Goal: Find specific page/section: Find specific page/section

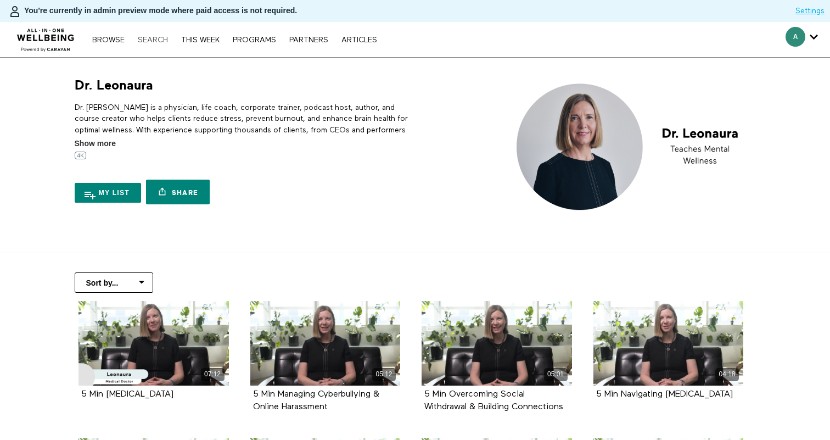
click at [156, 42] on link "Search" at bounding box center [152, 40] width 41 height 8
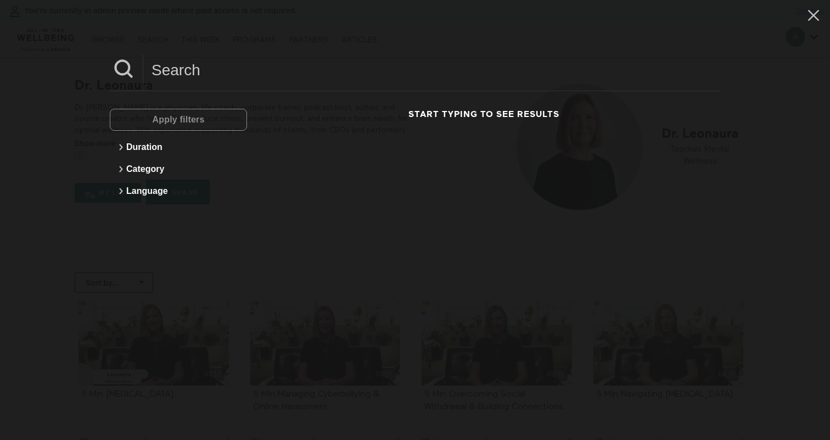
click at [221, 75] on input at bounding box center [431, 70] width 577 height 30
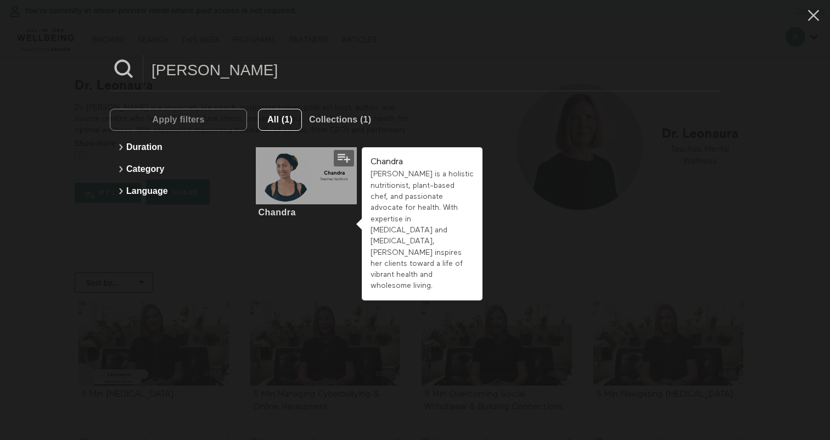
type input "chanda"
click at [300, 162] on div at bounding box center [306, 175] width 101 height 57
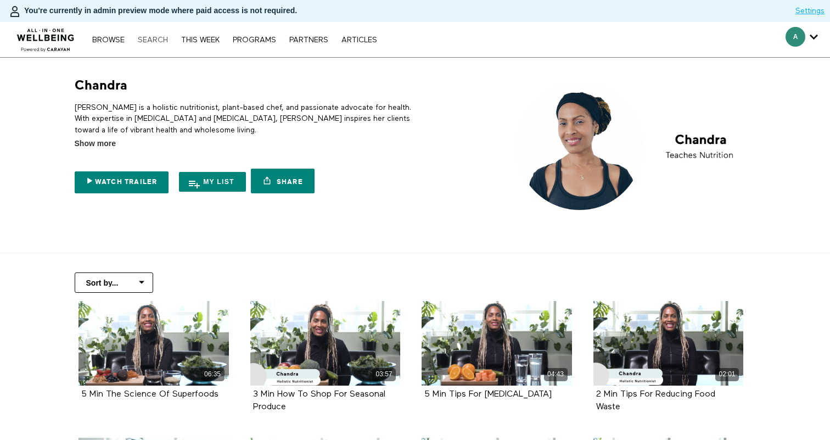
click at [153, 40] on link "Search" at bounding box center [152, 40] width 41 height 8
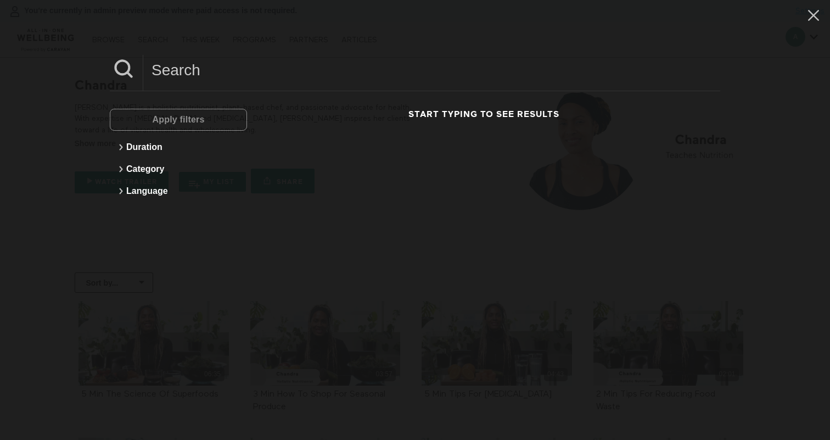
click at [229, 75] on input at bounding box center [431, 70] width 577 height 30
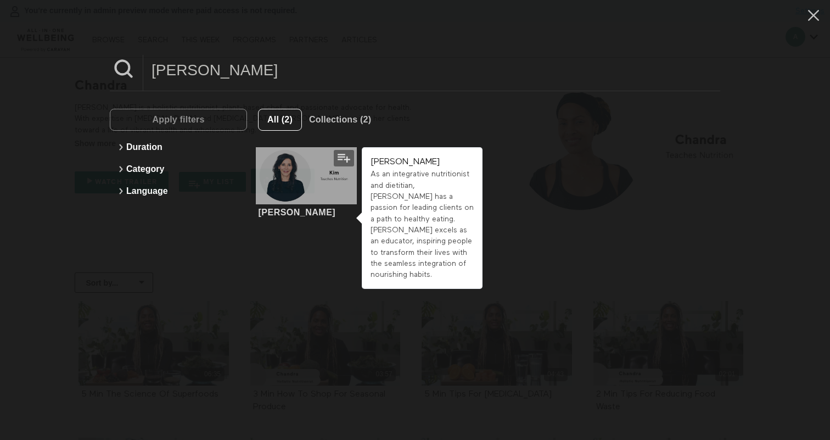
type input "kim"
click at [290, 177] on div at bounding box center [306, 175] width 101 height 57
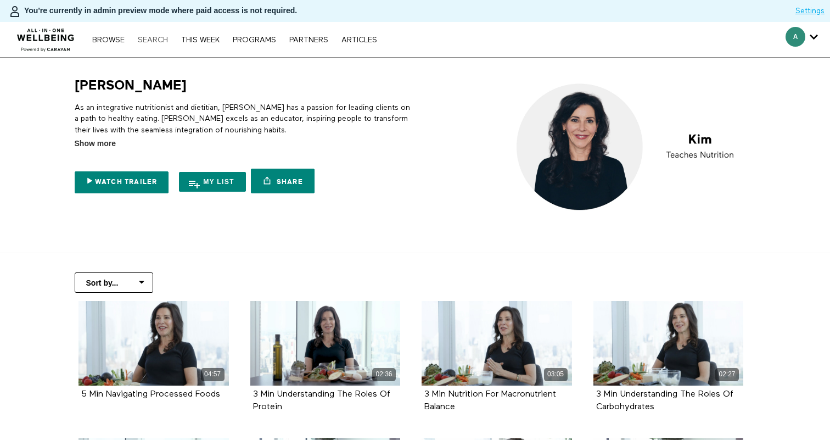
click at [153, 41] on link "Search" at bounding box center [152, 40] width 41 height 8
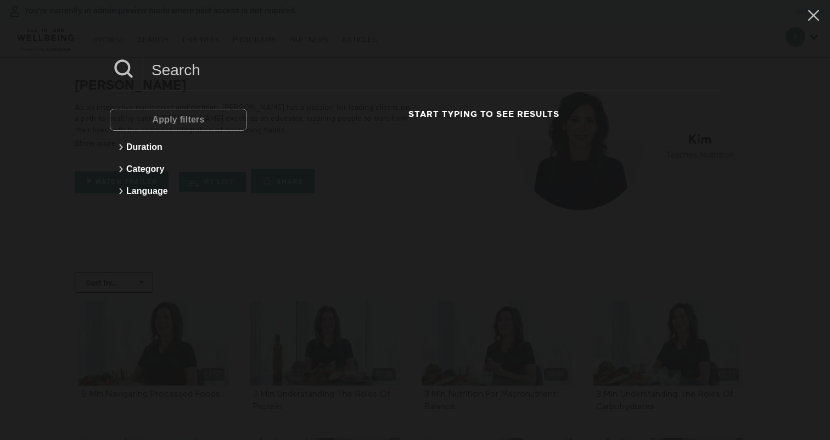
click at [246, 71] on input at bounding box center [431, 70] width 577 height 30
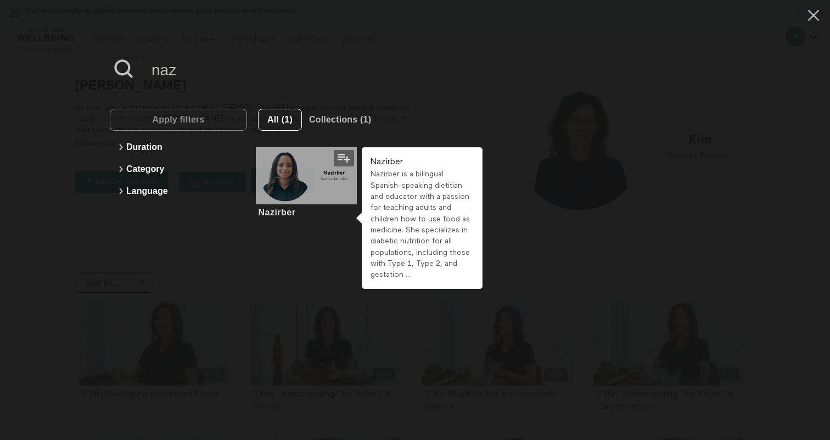
type input "naz"
click at [327, 182] on div at bounding box center [306, 175] width 101 height 57
